Goal: Navigation & Orientation: Find specific page/section

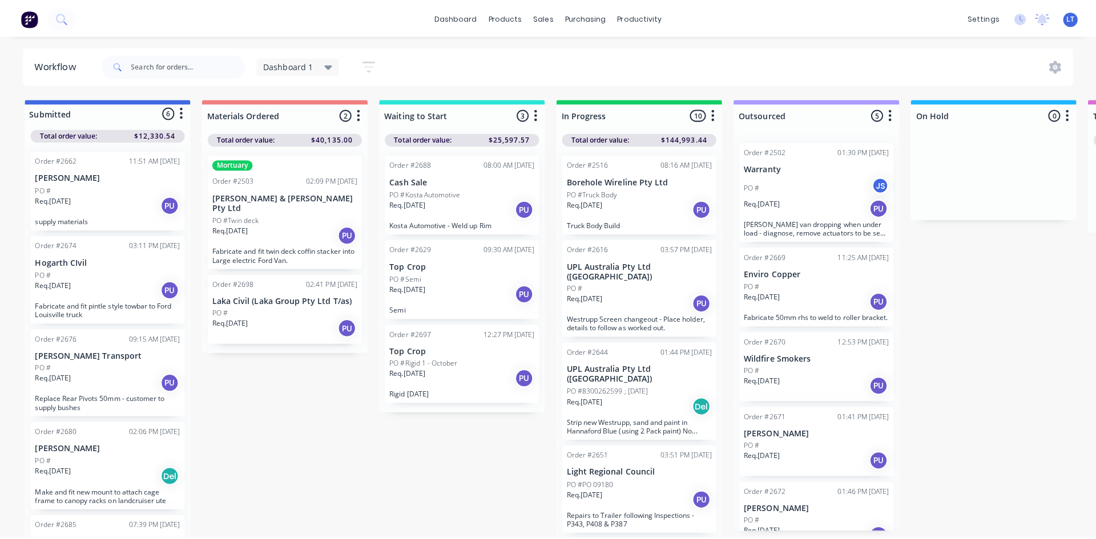
scroll to position [114, 0]
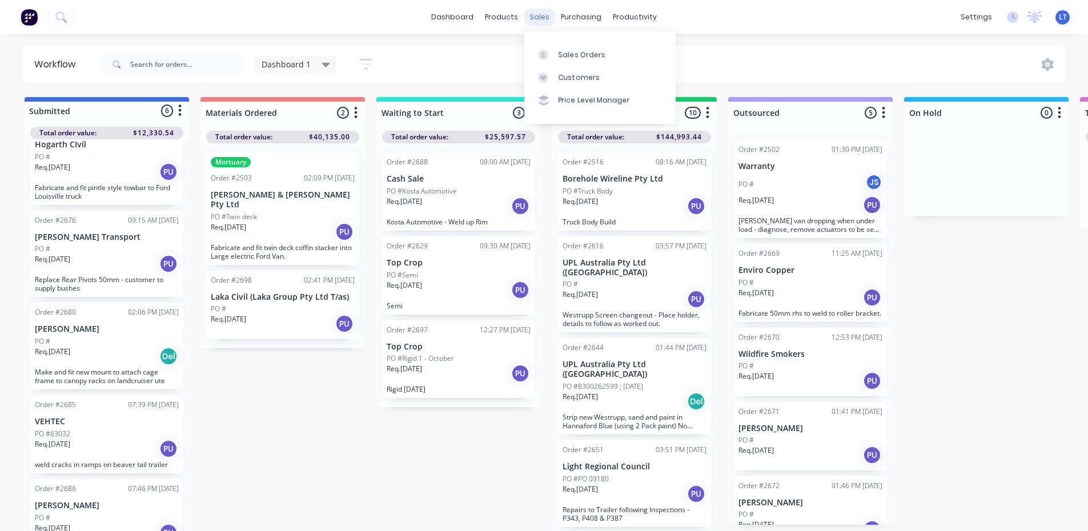
click at [534, 22] on div "sales" at bounding box center [538, 17] width 31 height 17
click at [541, 19] on div "sales" at bounding box center [538, 17] width 31 height 17
click at [591, 53] on div "Sales Orders" at bounding box center [581, 55] width 47 height 10
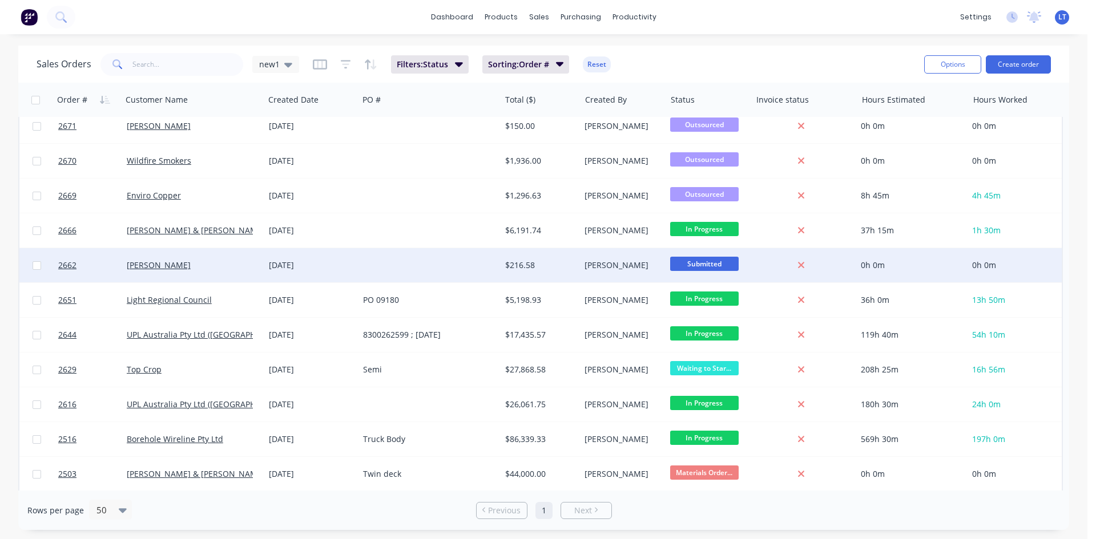
scroll to position [502, 0]
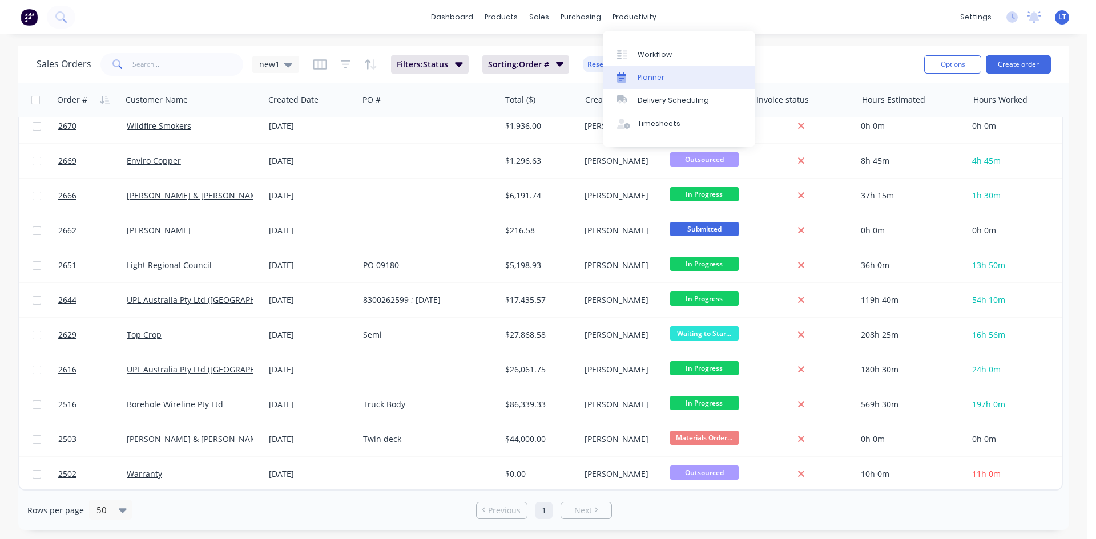
click at [646, 74] on div "Planner" at bounding box center [651, 78] width 27 height 10
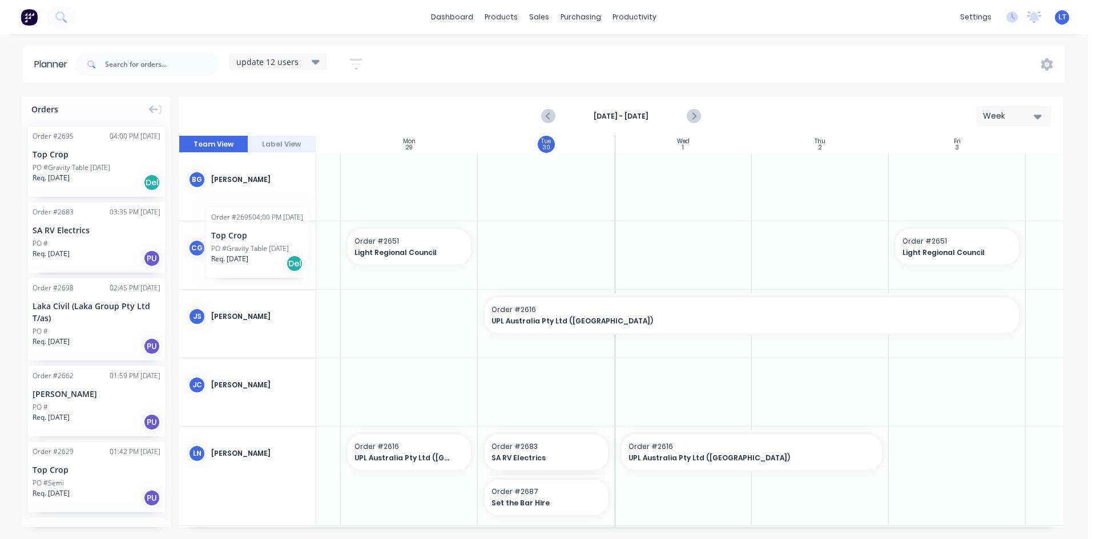
scroll to position [0, 107]
drag, startPoint x: 80, startPoint y: 168, endPoint x: 425, endPoint y: 396, distance: 413.1
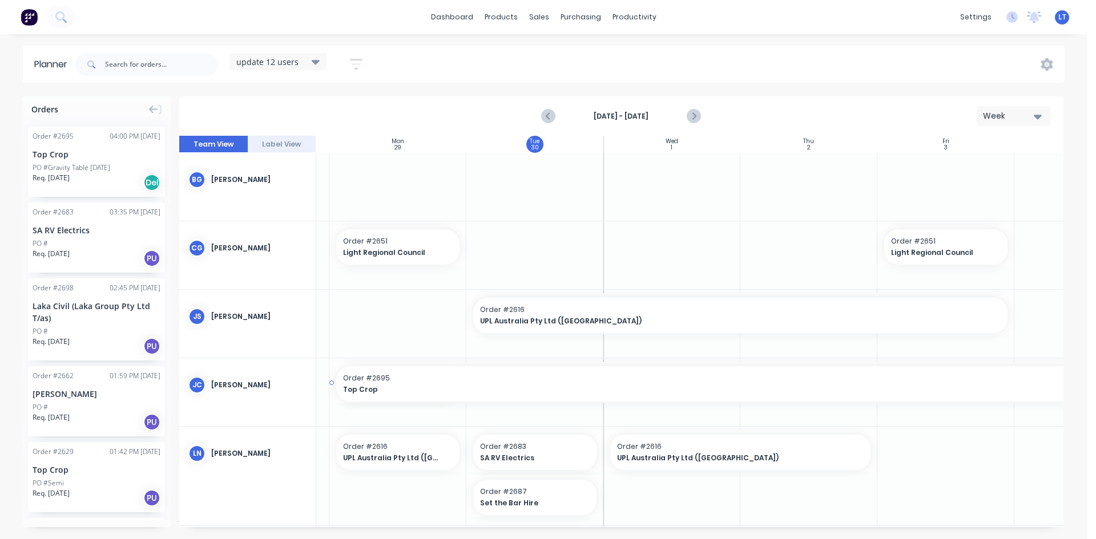
scroll to position [0, 147]
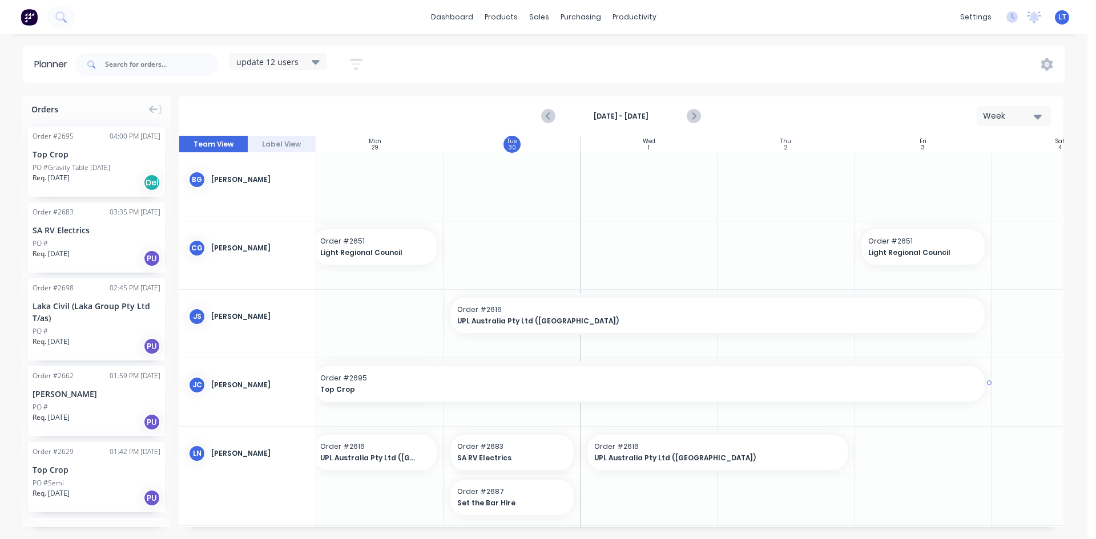
drag, startPoint x: 481, startPoint y: 383, endPoint x: 928, endPoint y: 381, distance: 447.6
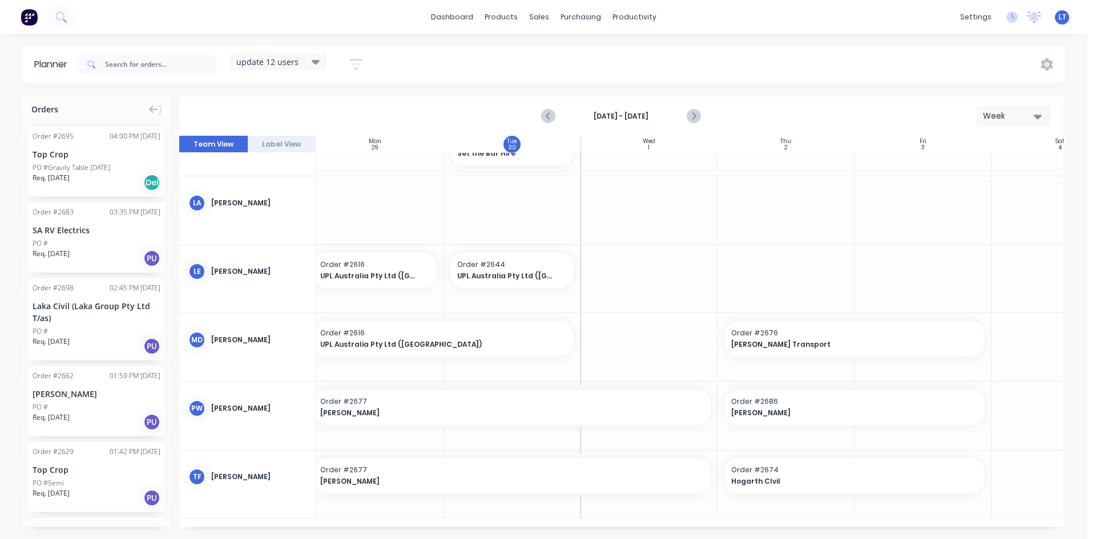
scroll to position [69, 147]
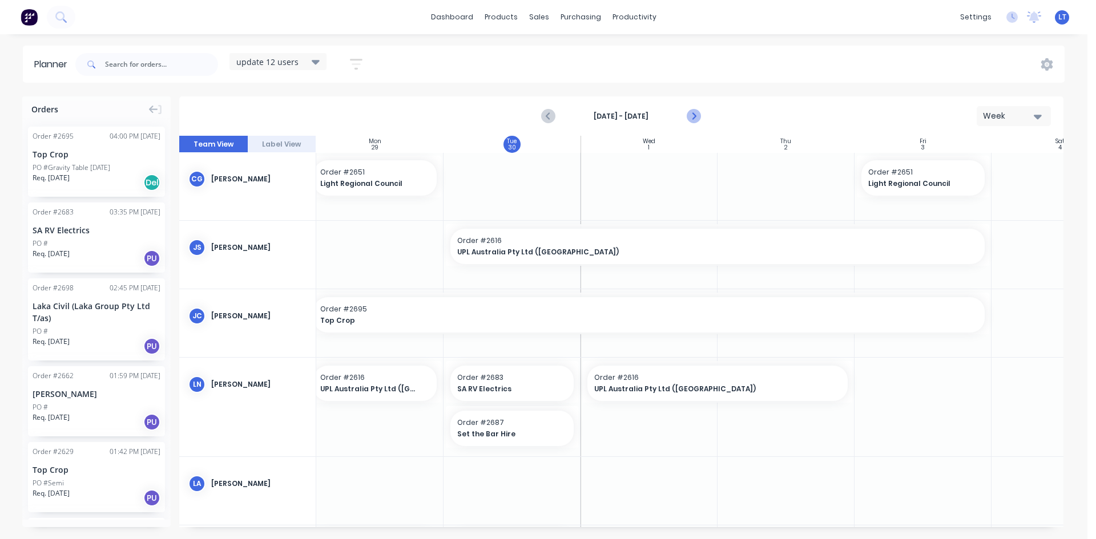
click at [691, 113] on icon "Next page" at bounding box center [694, 117] width 14 height 14
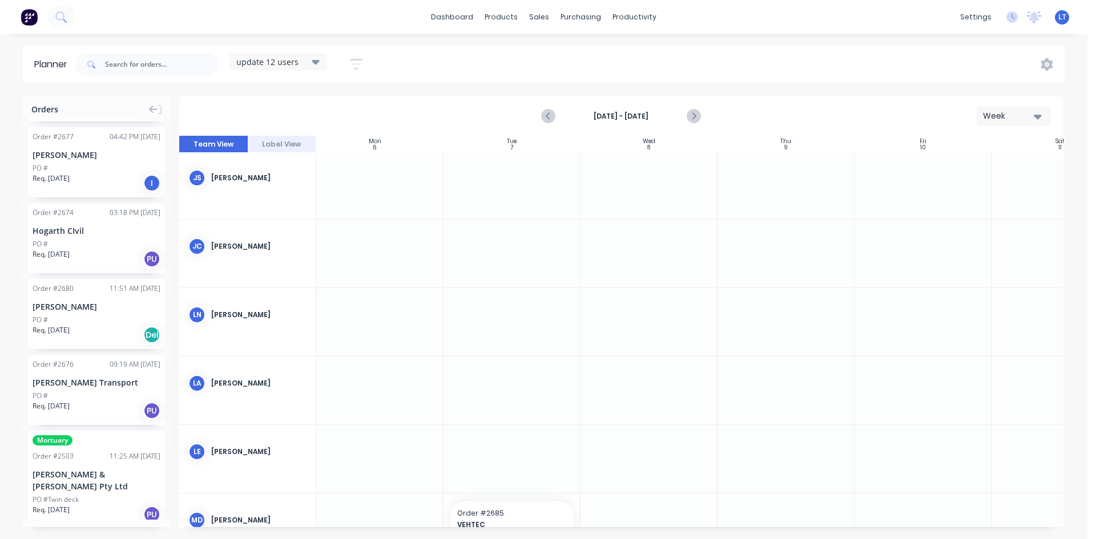
scroll to position [0, 147]
click at [700, 110] on button "Next page" at bounding box center [693, 116] width 23 height 23
click at [697, 112] on icon "Next page" at bounding box center [694, 117] width 14 height 14
click at [696, 112] on icon "Next page" at bounding box center [694, 117] width 14 height 14
click at [546, 119] on icon "Previous page" at bounding box center [549, 117] width 14 height 14
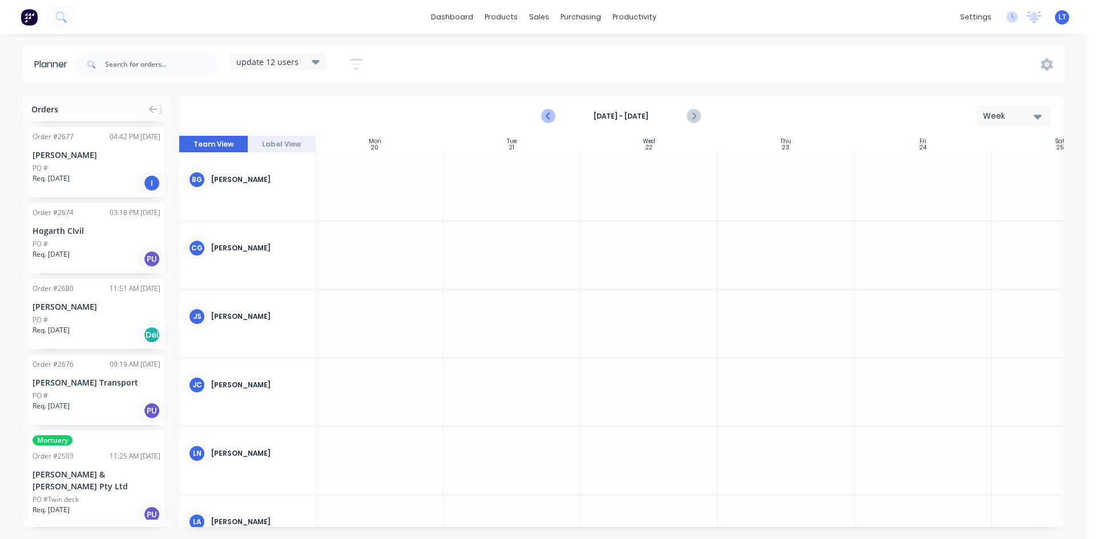
click at [545, 118] on icon "Previous page" at bounding box center [549, 117] width 14 height 14
click at [553, 118] on icon "Previous page" at bounding box center [549, 117] width 14 height 14
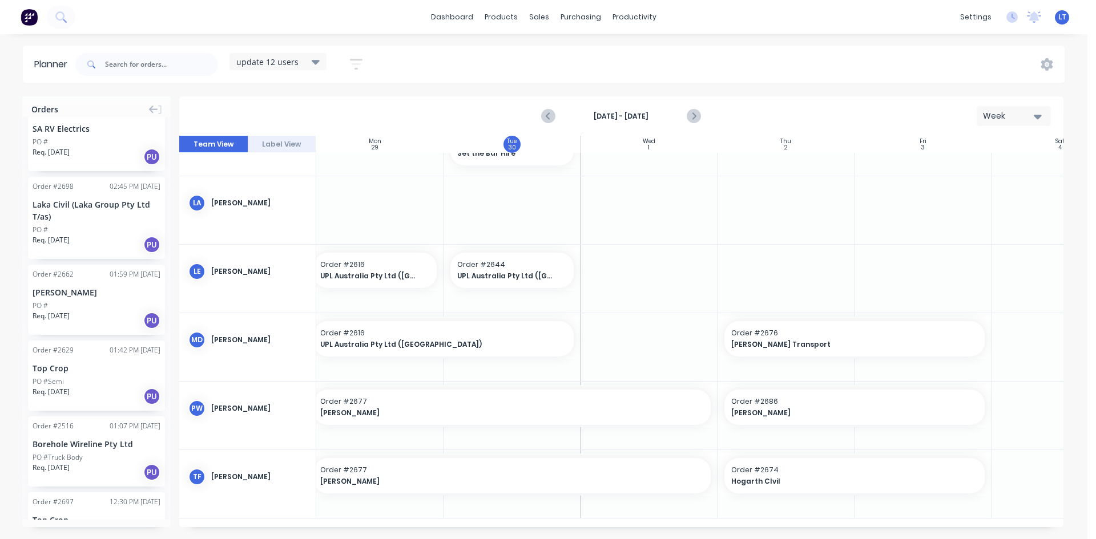
scroll to position [0, 0]
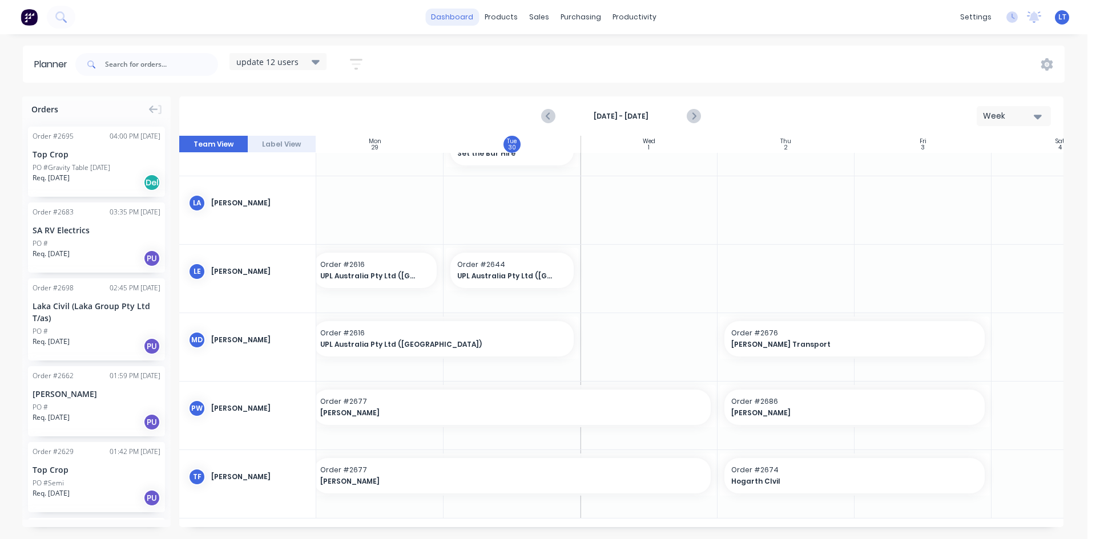
click at [468, 14] on link "dashboard" at bounding box center [452, 17] width 54 height 17
